Goal: Register for event/course

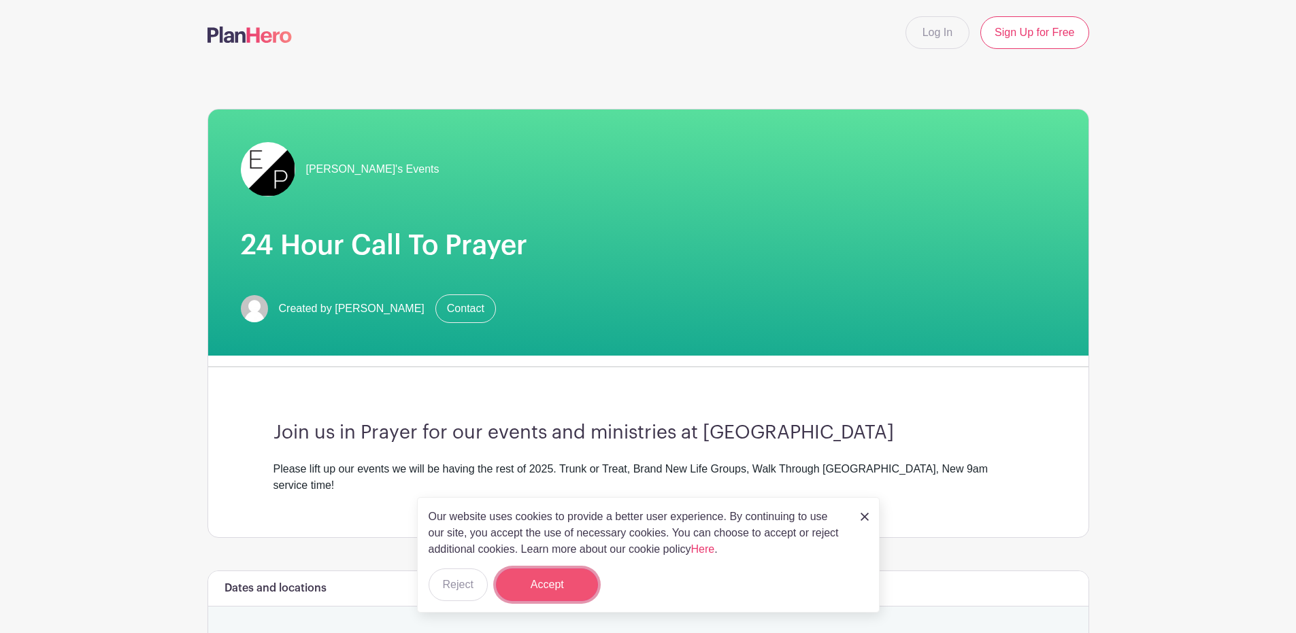
click at [549, 584] on button "Accept" at bounding box center [547, 585] width 102 height 33
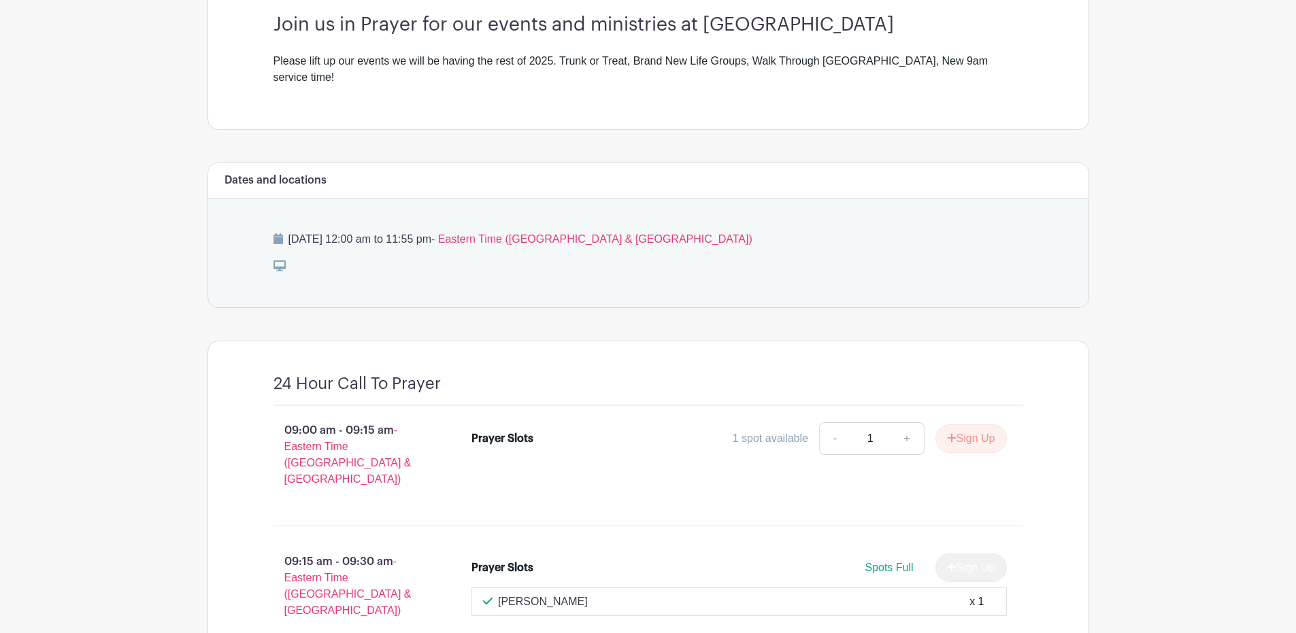
scroll to position [544, 0]
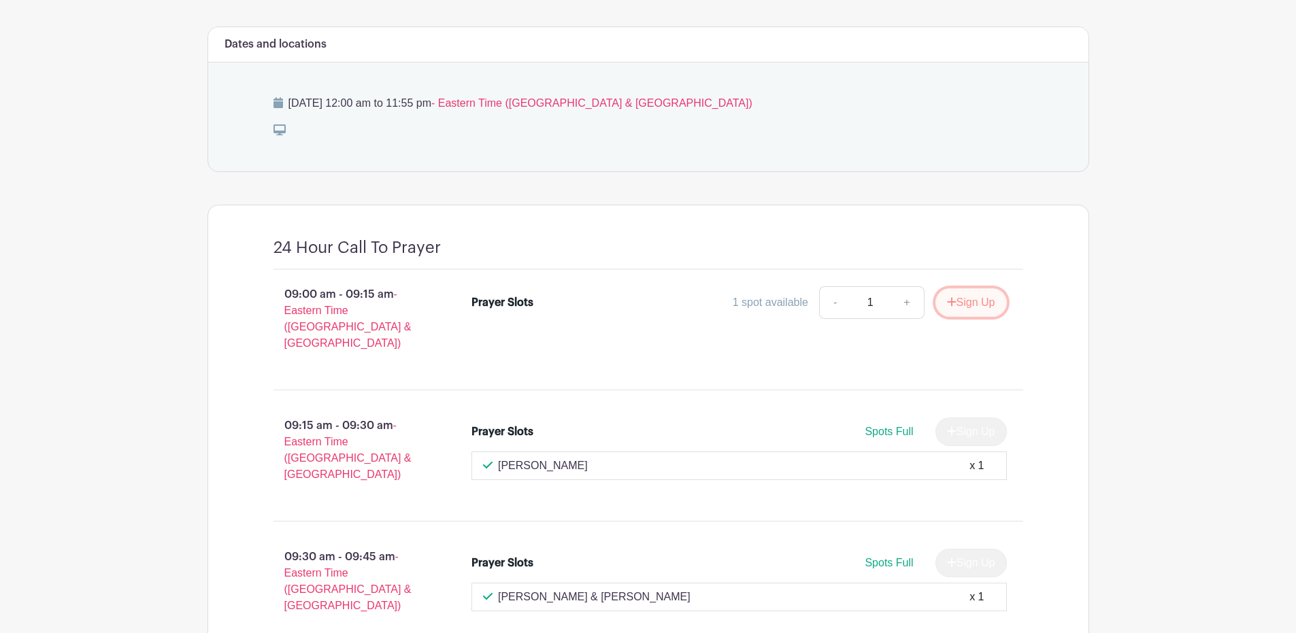
click at [970, 288] on button "Sign Up" at bounding box center [970, 302] width 71 height 29
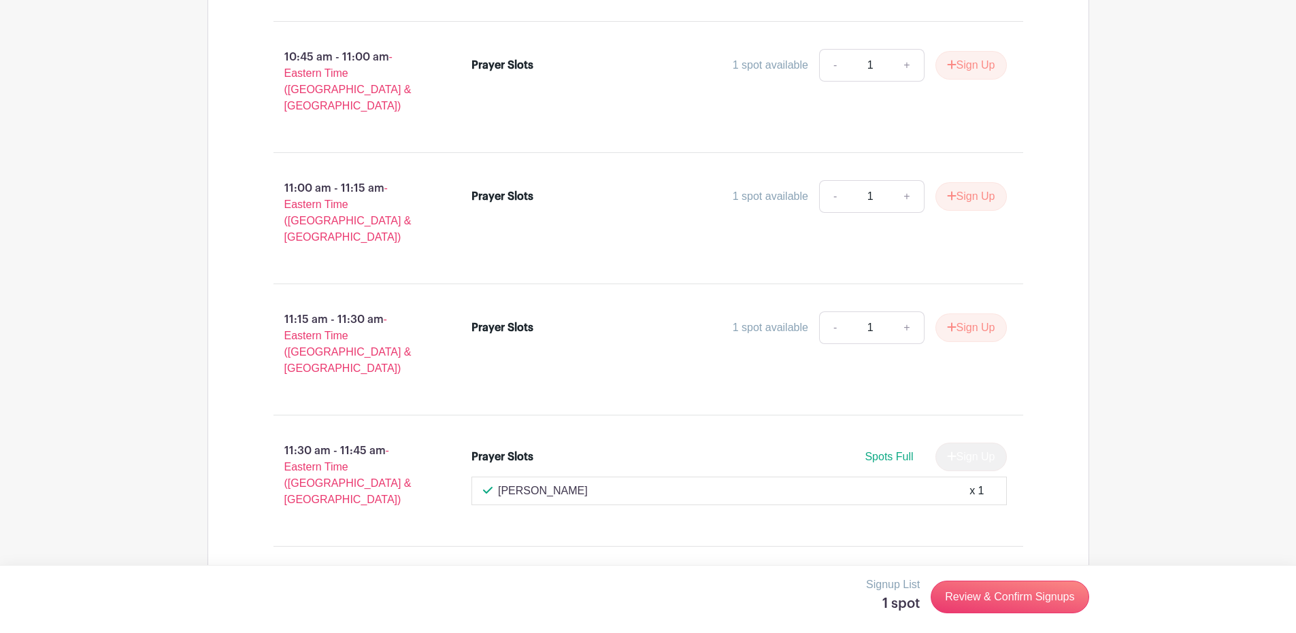
scroll to position [1497, 0]
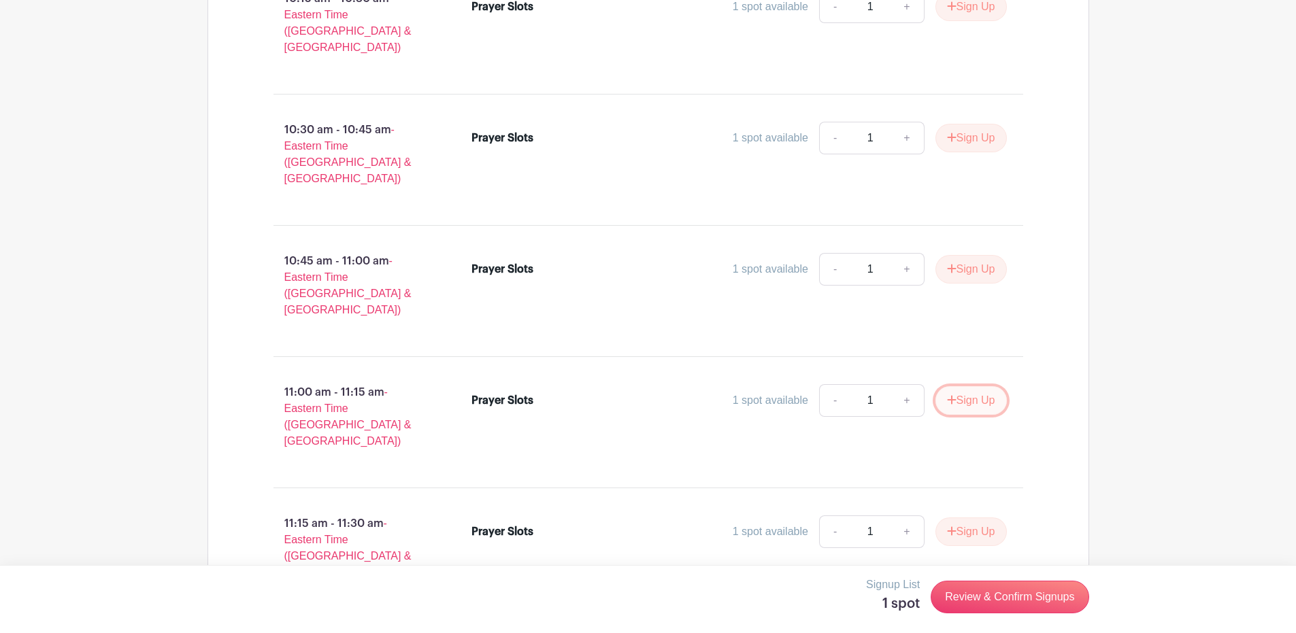
click at [983, 386] on button "Sign Up" at bounding box center [970, 400] width 71 height 29
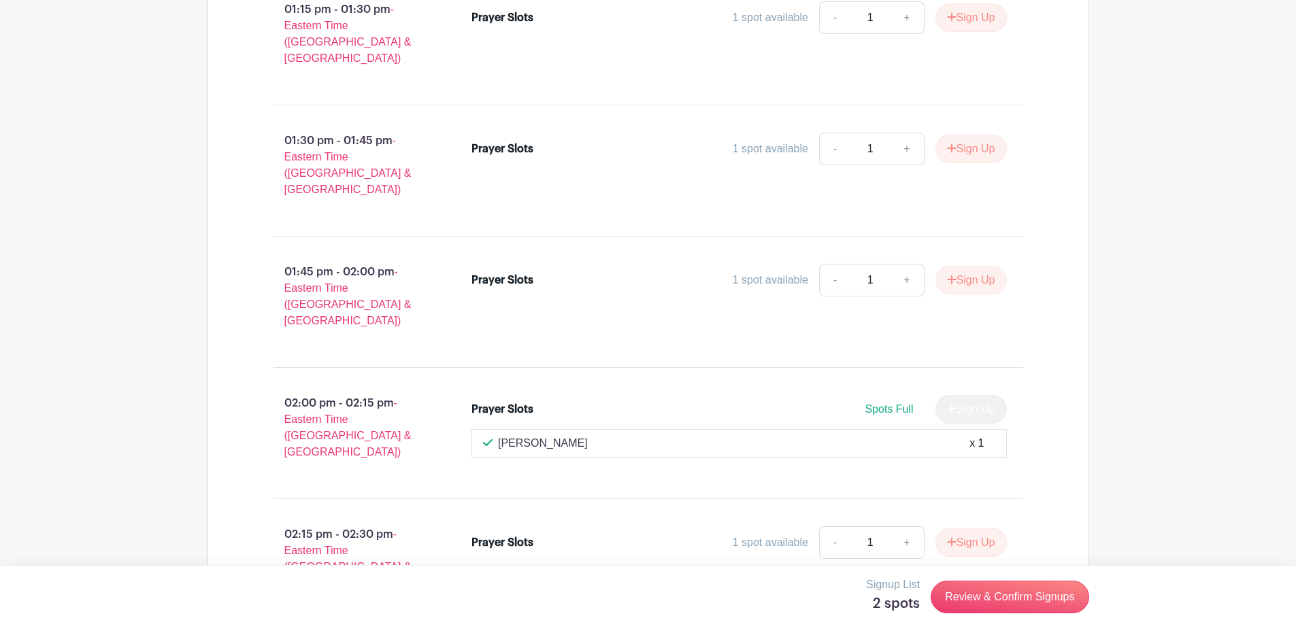
scroll to position [3265, 0]
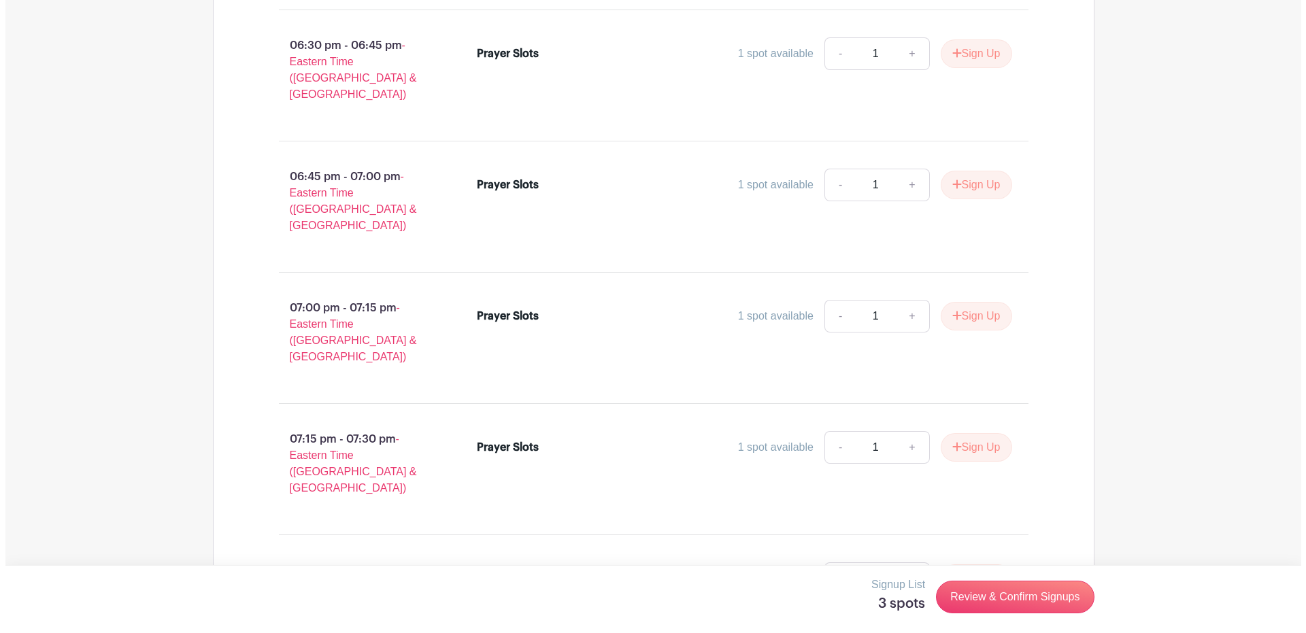
scroll to position [6123, 0]
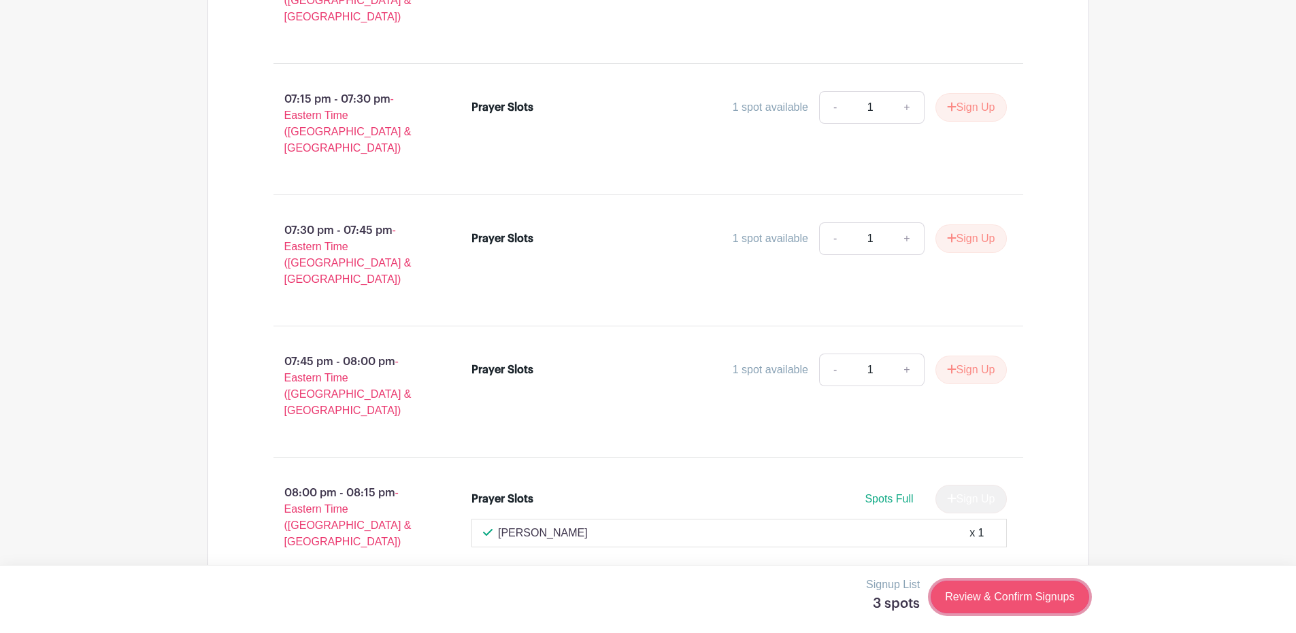
click at [1012, 597] on link "Review & Confirm Signups" at bounding box center [1010, 597] width 158 height 33
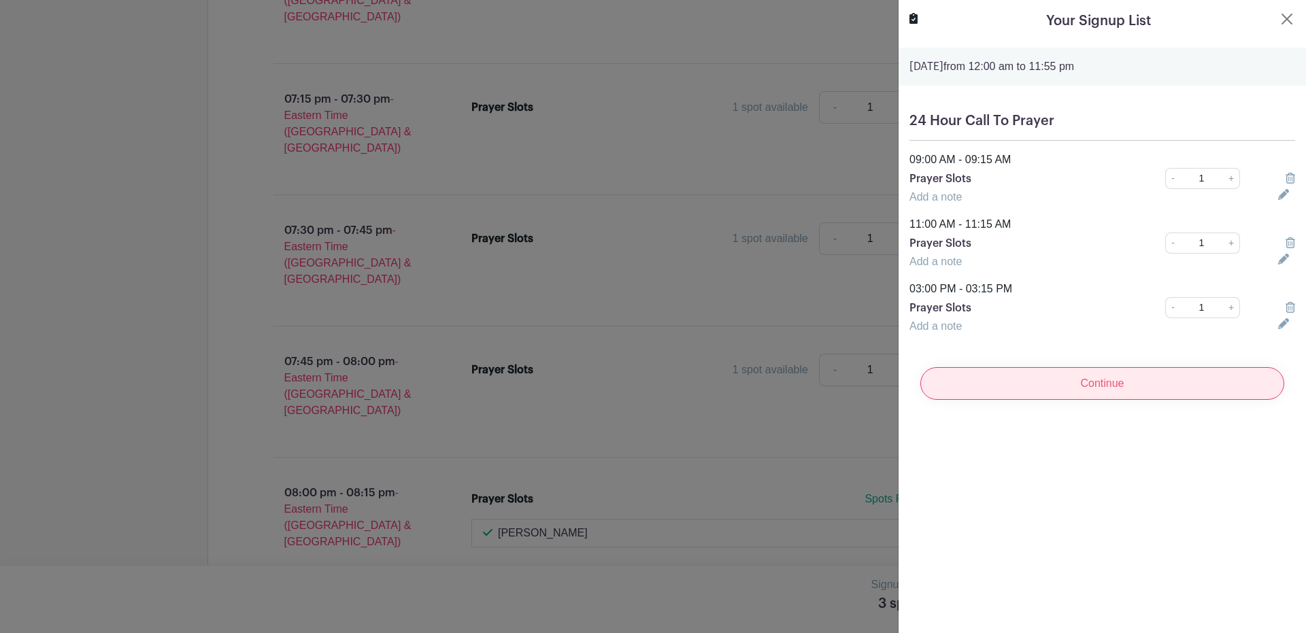
click at [1120, 378] on input "Continue" at bounding box center [1102, 383] width 364 height 33
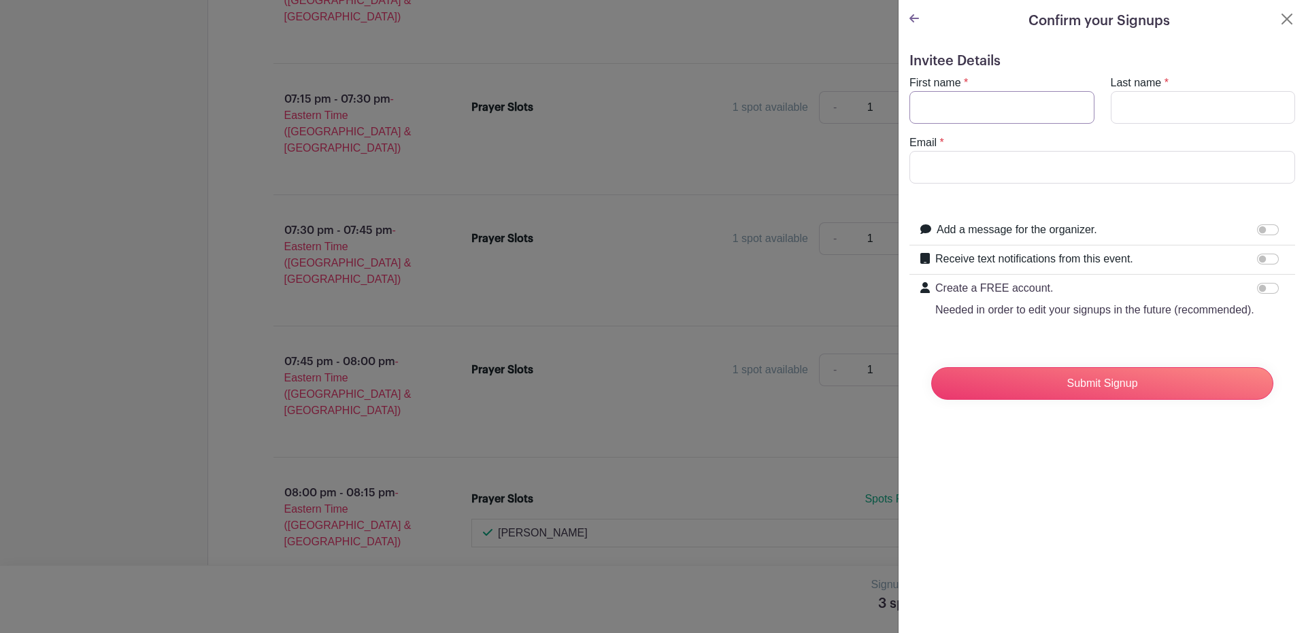
click at [1020, 101] on input "First name" at bounding box center [1002, 107] width 185 height 33
type input "[PERSON_NAME]"
type input "[EMAIL_ADDRESS][DOMAIN_NAME]"
click at [1259, 260] on input "Receive text notifications from this event." at bounding box center [1268, 259] width 22 height 11
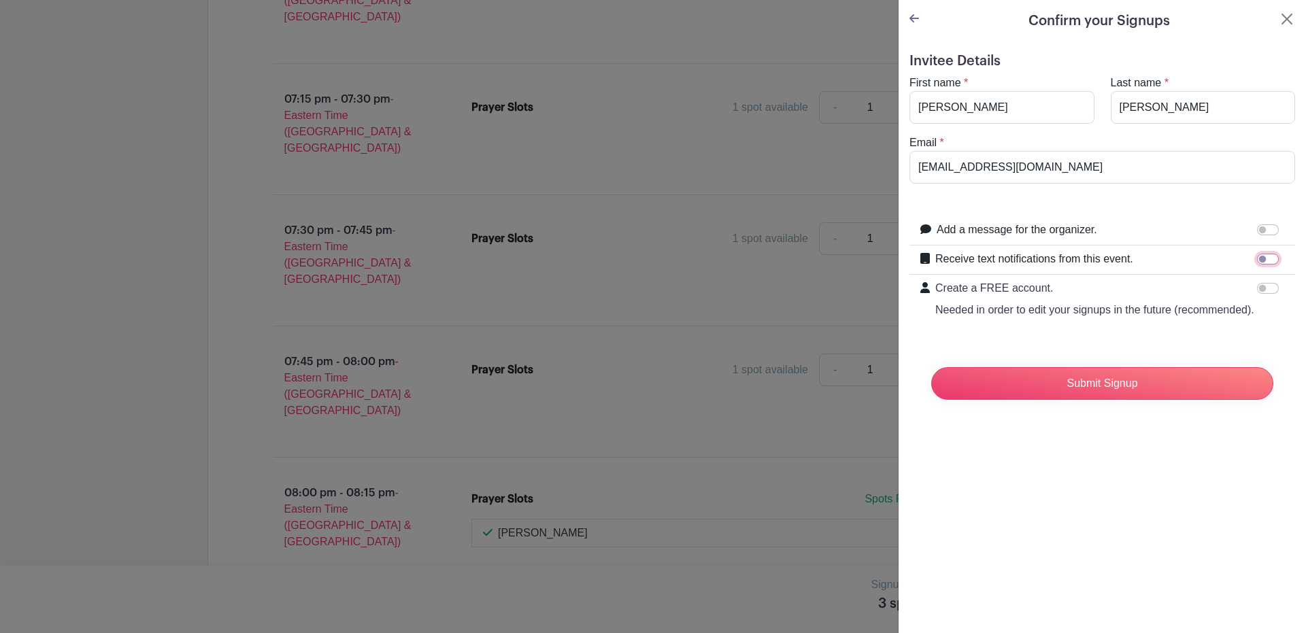
checkbox input "true"
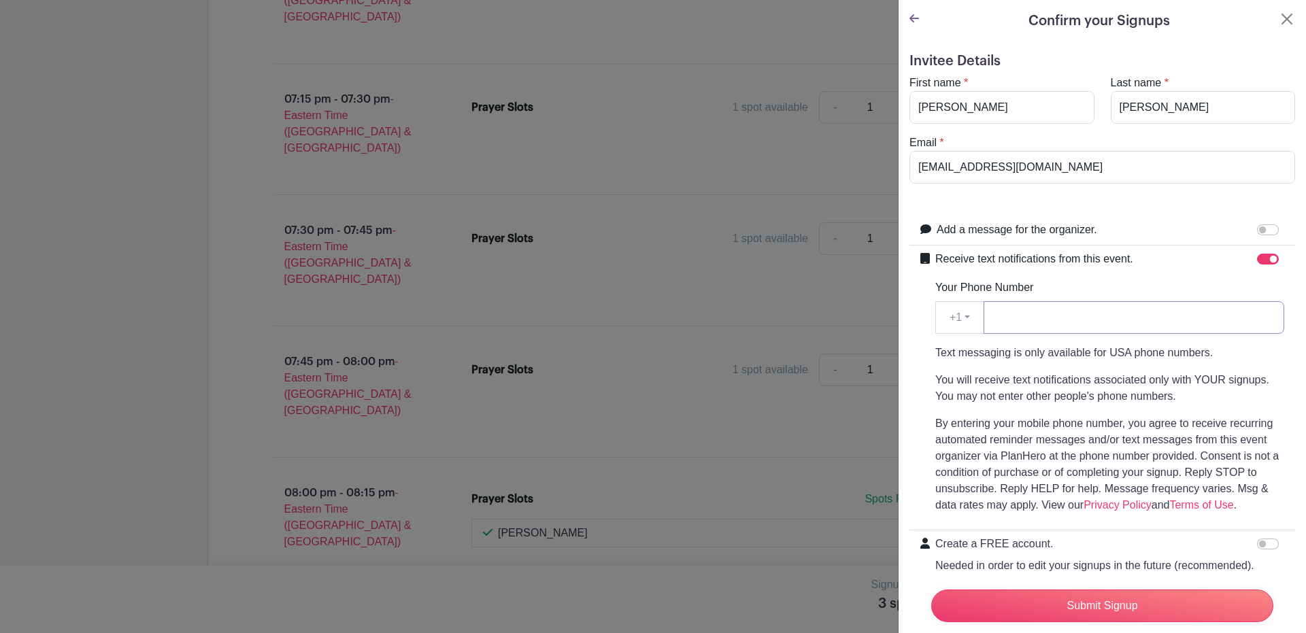
click at [1090, 312] on input "Your Phone Number" at bounding box center [1134, 317] width 301 height 33
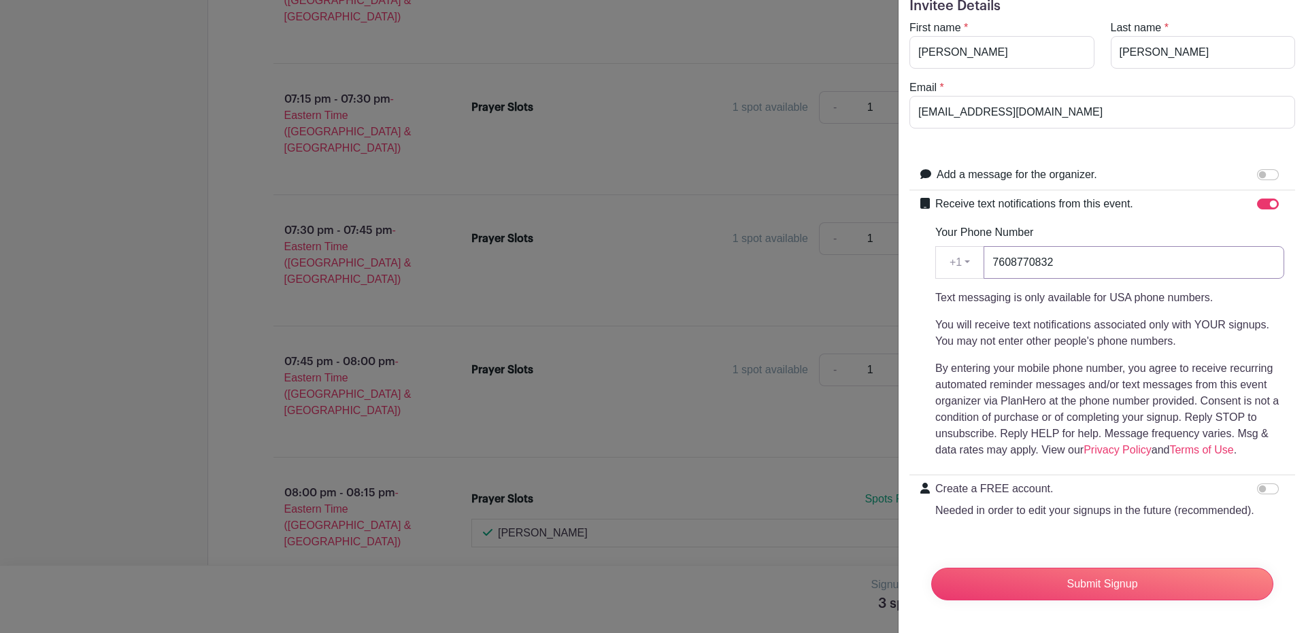
type input "7608770832"
click at [1257, 484] on input "Create a FREE account. Needed in order to edit your signups in the future (reco…" at bounding box center [1268, 489] width 22 height 11
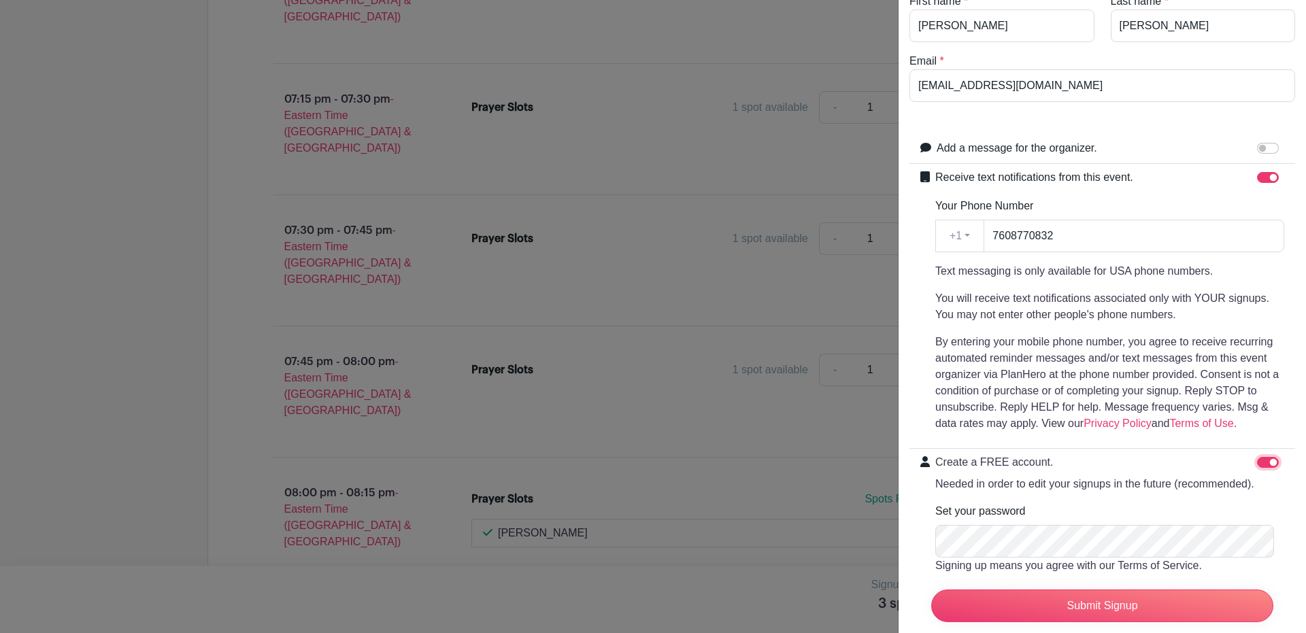
click at [1257, 465] on input "Create a FREE account. Needed in order to edit your signups in the future (reco…" at bounding box center [1268, 462] width 22 height 11
checkbox input "false"
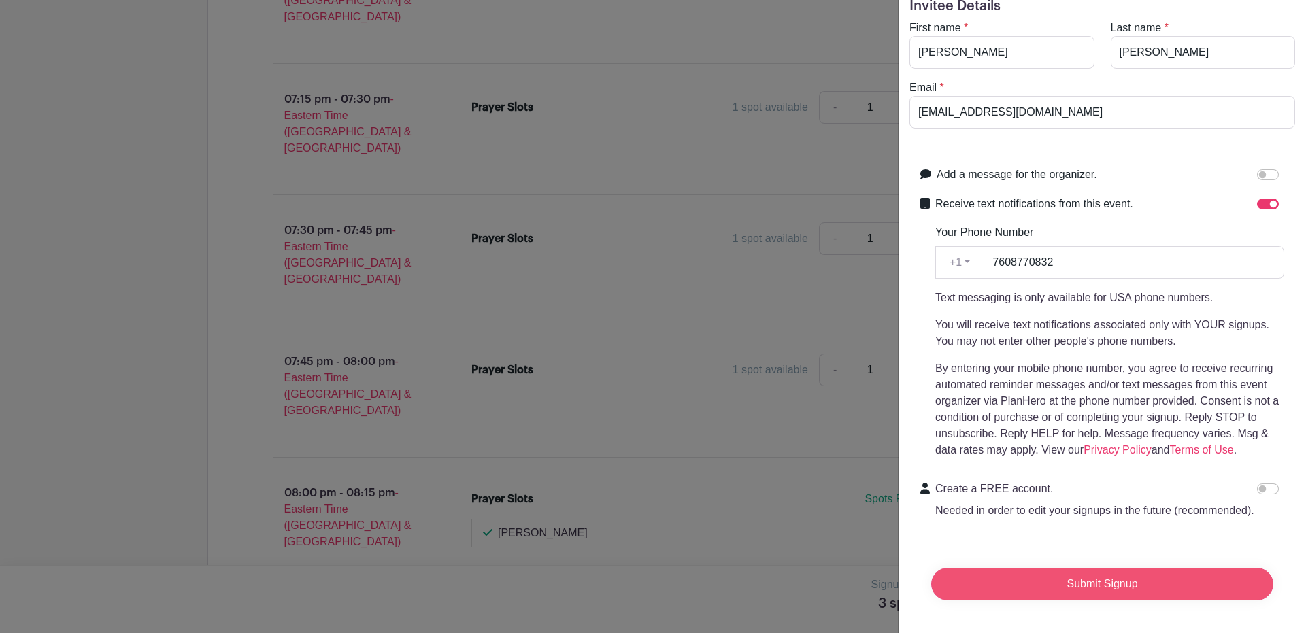
click at [1088, 580] on input "Submit Signup" at bounding box center [1102, 584] width 342 height 33
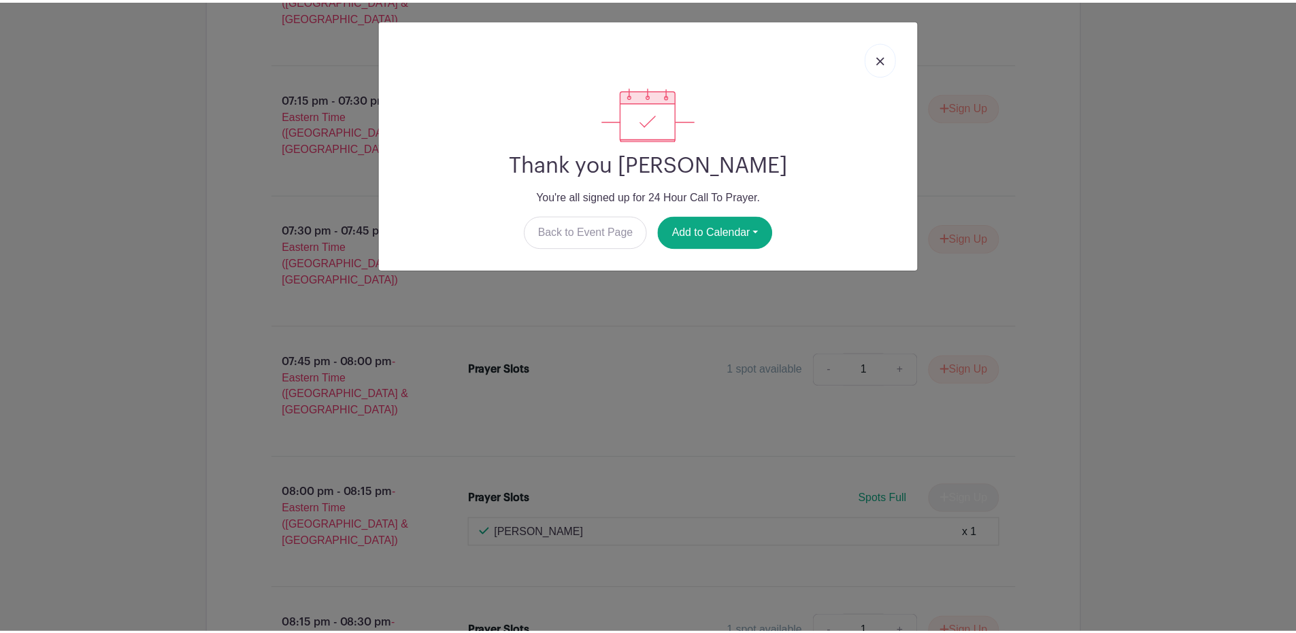
scroll to position [6131, 0]
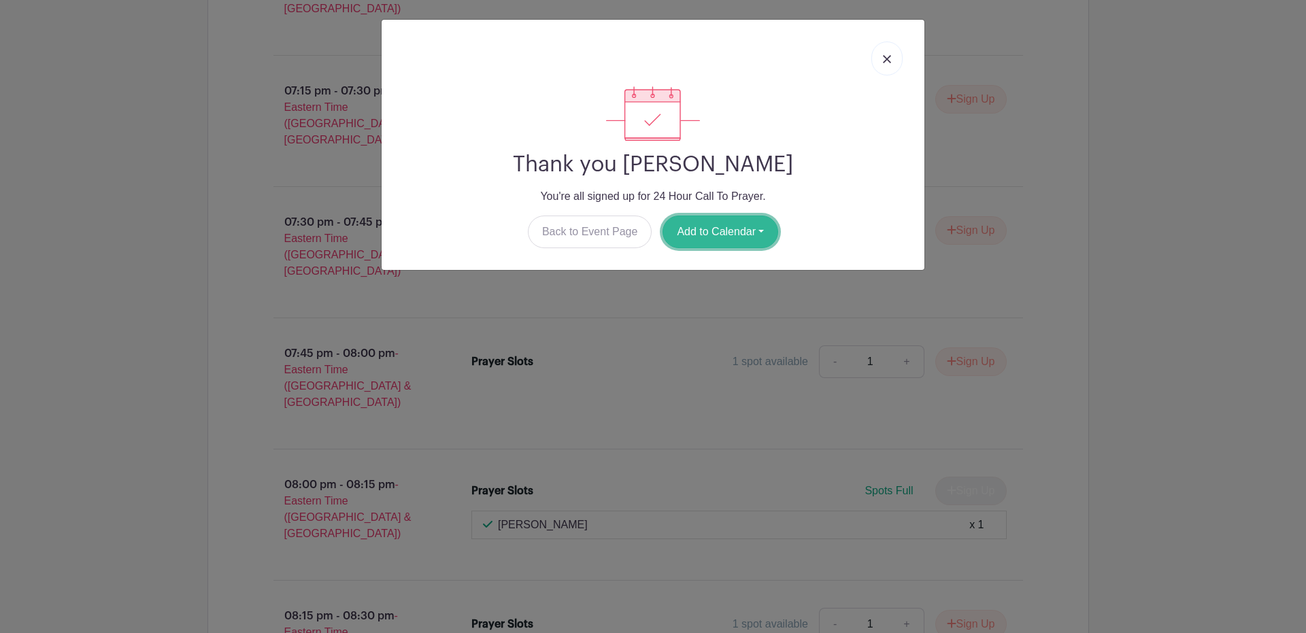
click at [730, 231] on button "Add to Calendar" at bounding box center [721, 232] width 116 height 33
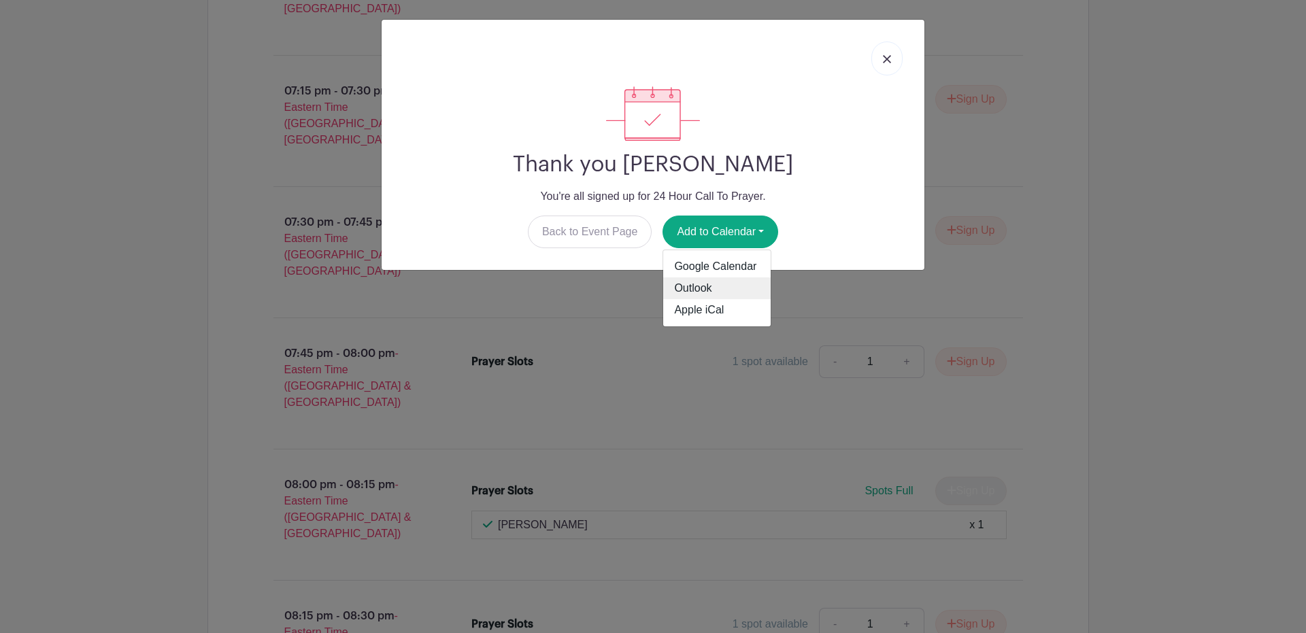
click at [717, 291] on link "Outlook" at bounding box center [716, 289] width 107 height 22
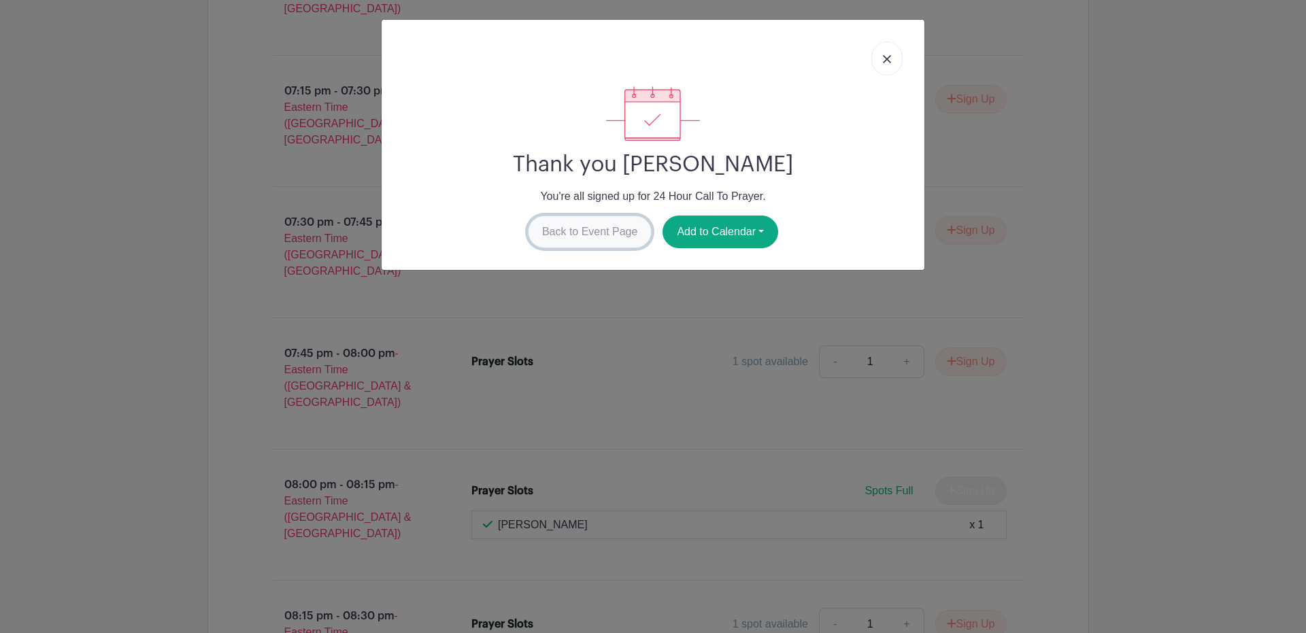
click at [582, 233] on link "Back to Event Page" at bounding box center [590, 232] width 124 height 33
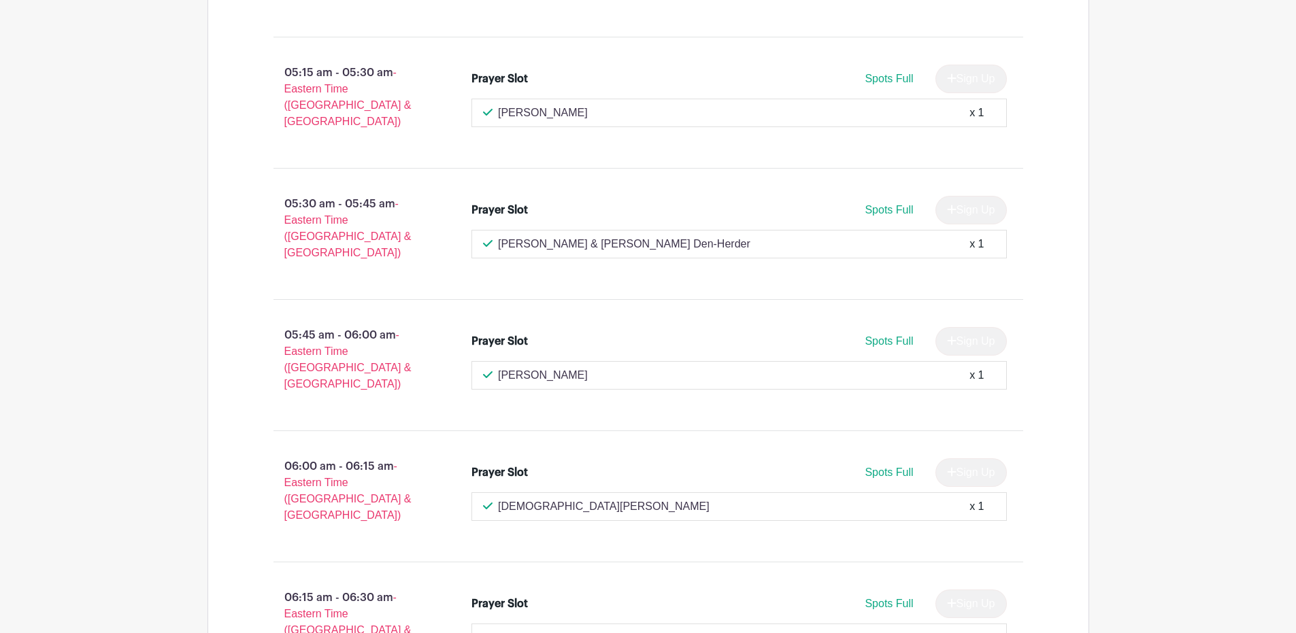
scroll to position [11727, 0]
